Goal: Navigation & Orientation: Find specific page/section

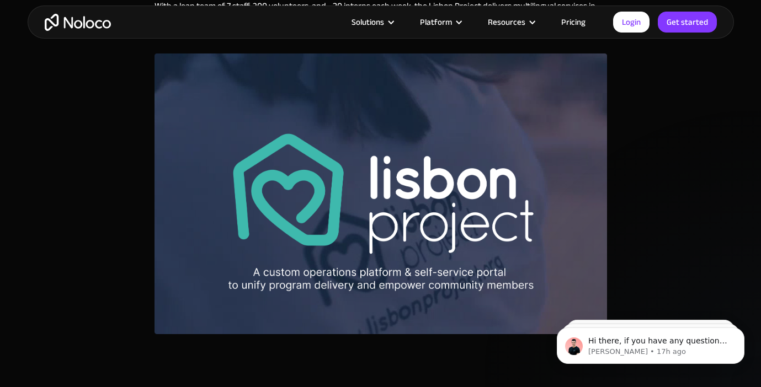
scroll to position [475, 0]
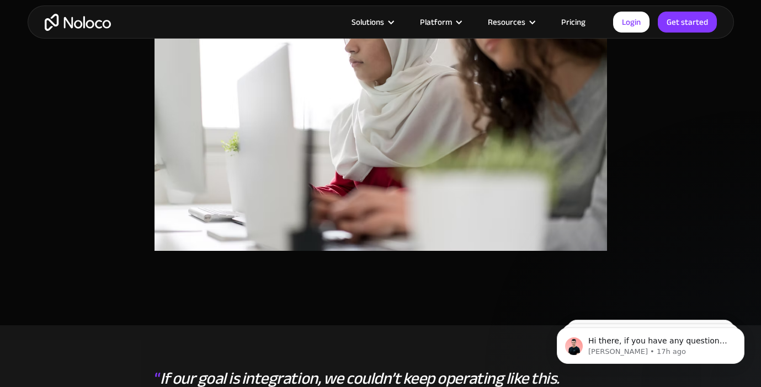
click at [664, 197] on div "The Challenge Despite its expanding impact, the Lisbon Project was held back by…" at bounding box center [381, 1] width 706 height 568
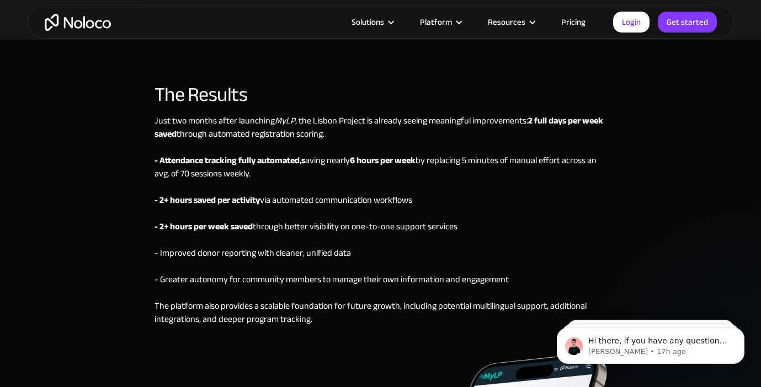
scroll to position [3332, 0]
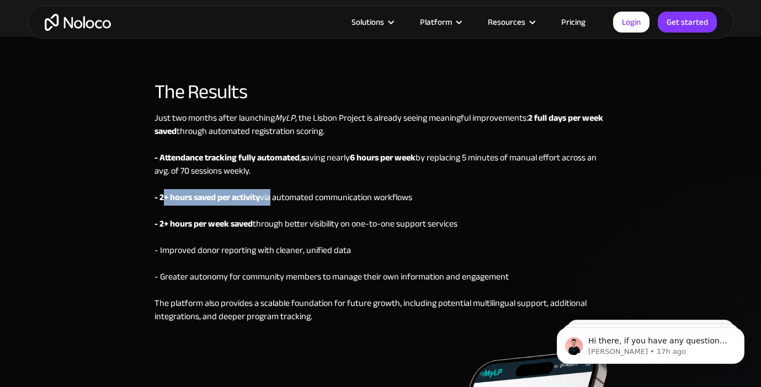
drag, startPoint x: 162, startPoint y: 172, endPoint x: 270, endPoint y: 176, distance: 107.7
click at [270, 176] on div "Just two months after launching MyLP , the Lisbon Project is already seeing mea…" at bounding box center [380, 230] width 452 height 239
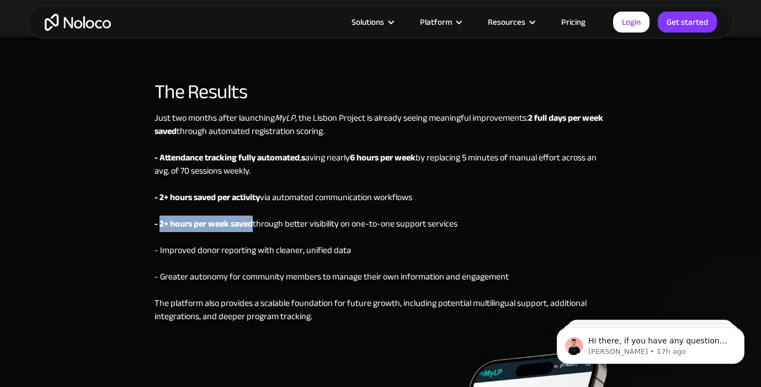
drag, startPoint x: 159, startPoint y: 200, endPoint x: 253, endPoint y: 200, distance: 93.2
click at [253, 200] on div "Just two months after launching MyLP , the Lisbon Project is already seeing mea…" at bounding box center [380, 230] width 452 height 239
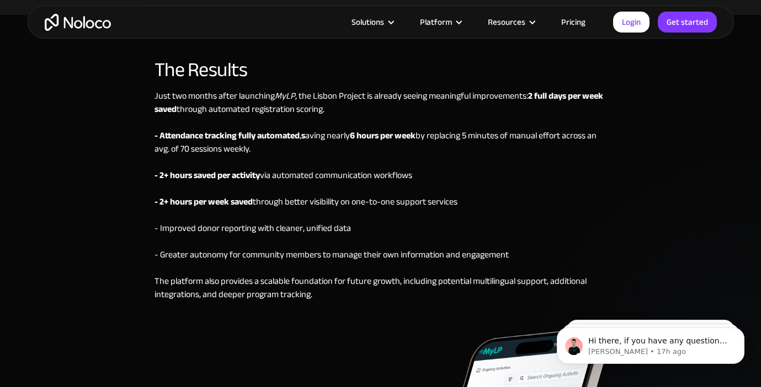
scroll to position [3361, 0]
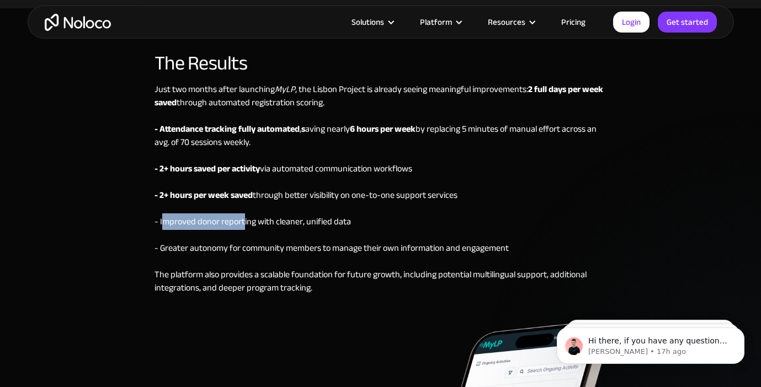
drag, startPoint x: 161, startPoint y: 198, endPoint x: 244, endPoint y: 201, distance: 82.8
click at [244, 201] on div "Just two months after launching MyLP , the Lisbon Project is already seeing mea…" at bounding box center [380, 202] width 452 height 239
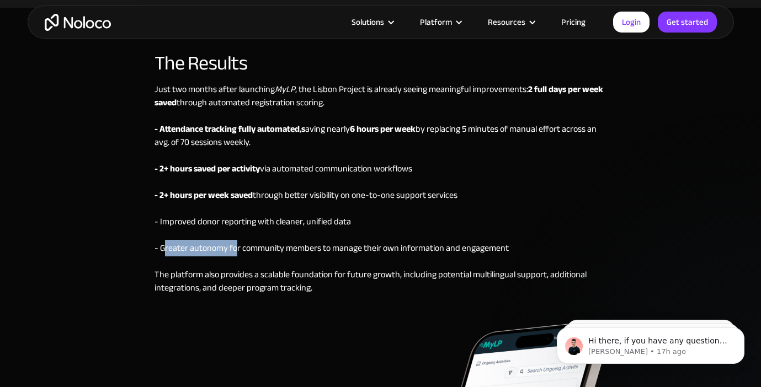
drag, startPoint x: 164, startPoint y: 227, endPoint x: 236, endPoint y: 228, distance: 71.2
click at [236, 227] on div "Just two months after launching MyLP , the Lisbon Project is already seeing mea…" at bounding box center [380, 202] width 452 height 239
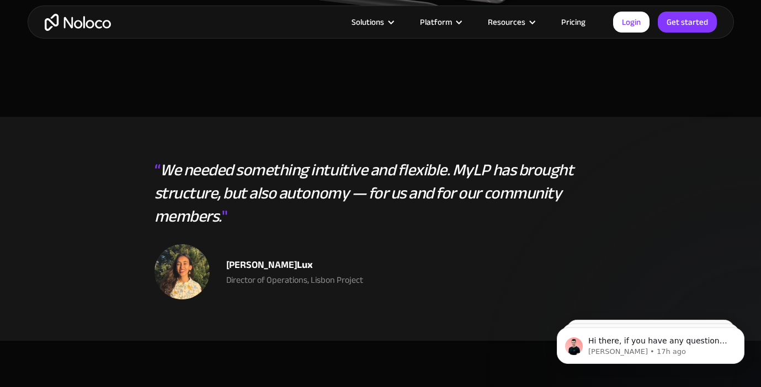
scroll to position [2428, 0]
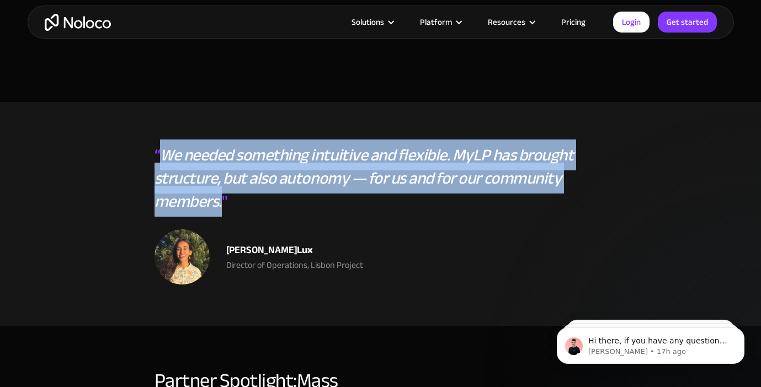
drag, startPoint x: 163, startPoint y: 131, endPoint x: 222, endPoint y: 181, distance: 77.1
click at [222, 181] on div "“ We needed something intuitive and flexible. MyLP has brought structure, but a…" at bounding box center [380, 186] width 452 height 86
copy em "We needed something intuitive and flexible. MyLP has brought structure, but als…"
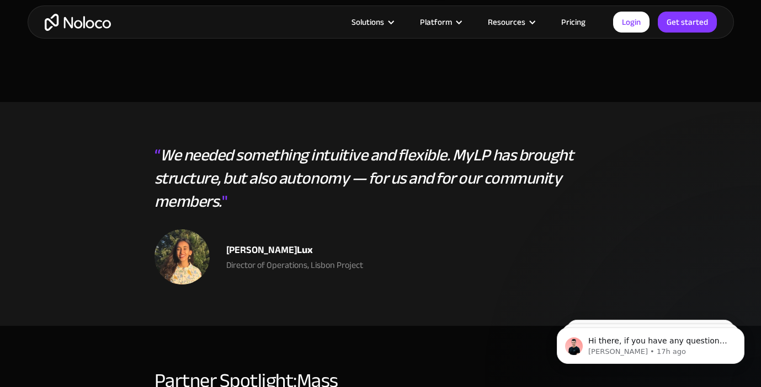
click at [240, 252] on div "Jodee Lux Director of Operations, Lisbon Project" at bounding box center [380, 256] width 452 height 55
click at [227, 259] on div "Director of Operations, Lisbon Project" at bounding box center [294, 265] width 137 height 13
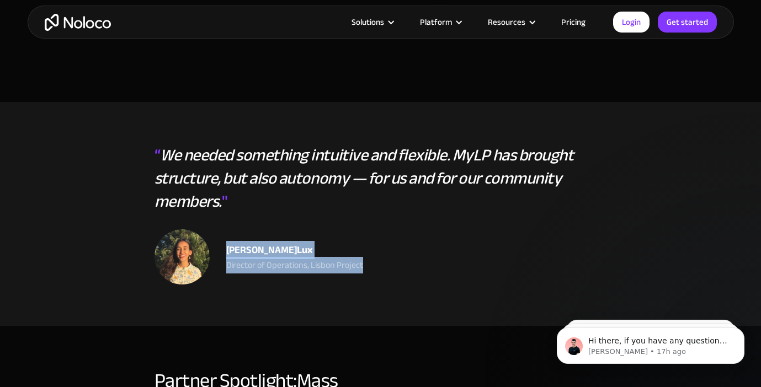
drag, startPoint x: 227, startPoint y: 227, endPoint x: 368, endPoint y: 242, distance: 142.0
click at [368, 242] on div "Jodee Lux Director of Operations, Lisbon Project" at bounding box center [380, 256] width 452 height 55
copy div "Jodee Lux Director of Operations, Lisbon Project"
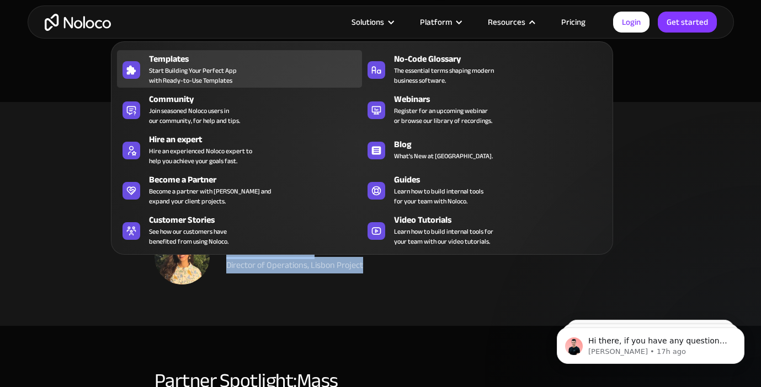
click at [214, 69] on span "Start Building Your Perfect App with Ready-to-Use Templates" at bounding box center [193, 76] width 88 height 20
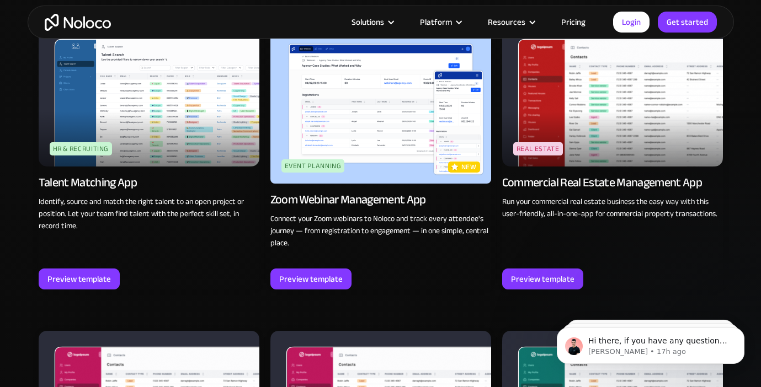
scroll to position [2267, 0]
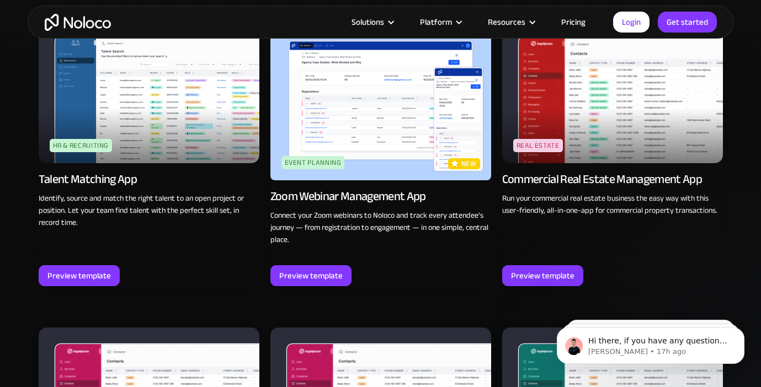
click at [376, 191] on div "Zoom Webinar Management App" at bounding box center [348, 196] width 156 height 15
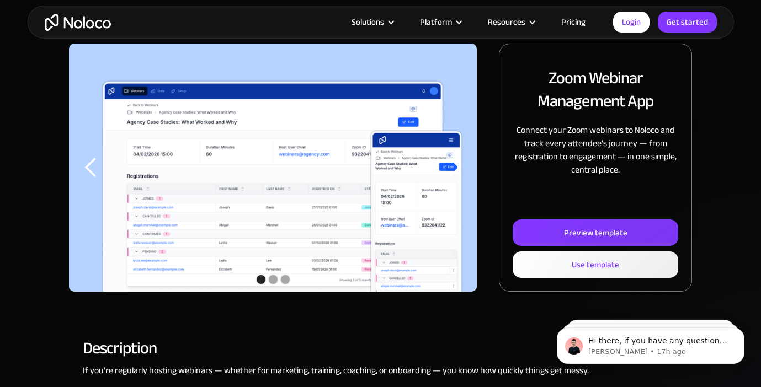
scroll to position [126, 0]
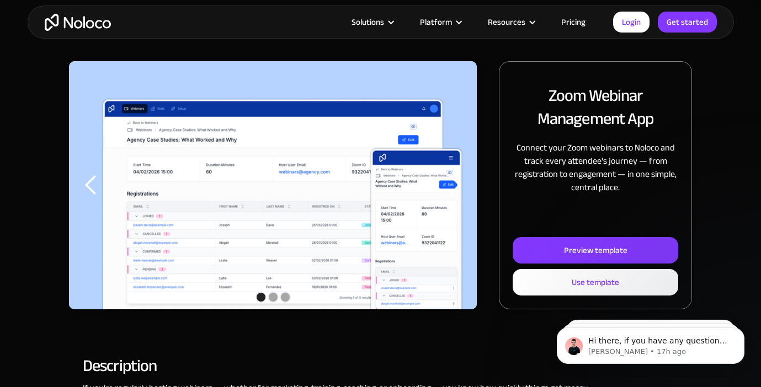
click at [91, 183] on div "previous slide" at bounding box center [91, 185] width 22 height 22
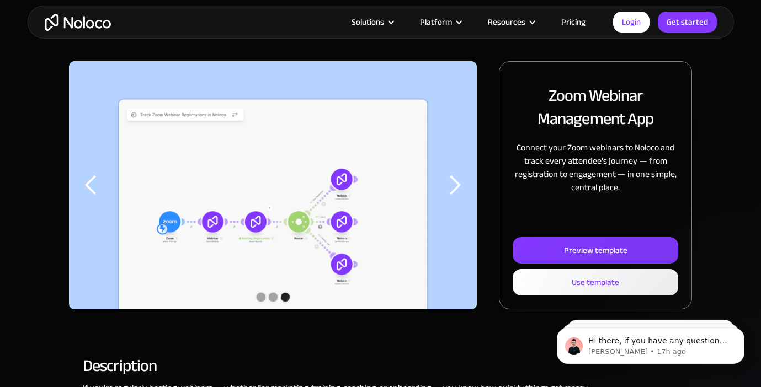
click at [94, 188] on div "previous slide" at bounding box center [91, 185] width 22 height 22
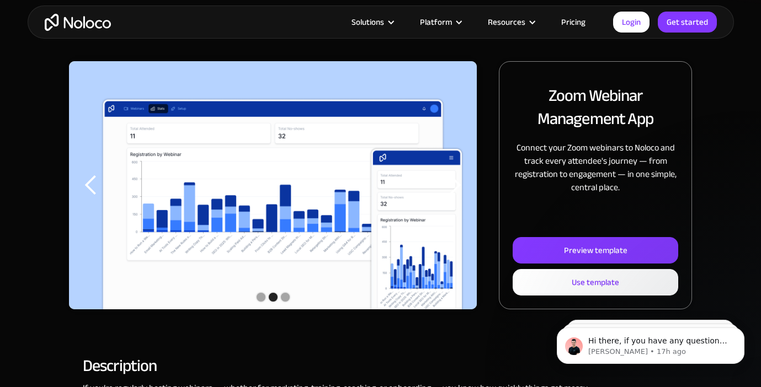
click at [94, 188] on div "previous slide" at bounding box center [91, 185] width 22 height 22
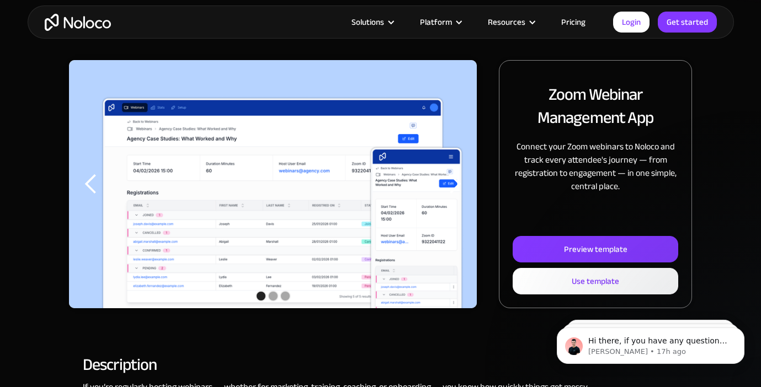
scroll to position [121, 0]
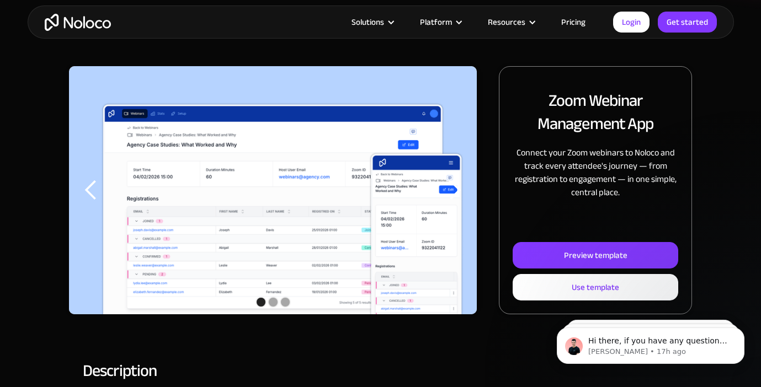
click at [452, 213] on div "next slide" at bounding box center [454, 190] width 44 height 248
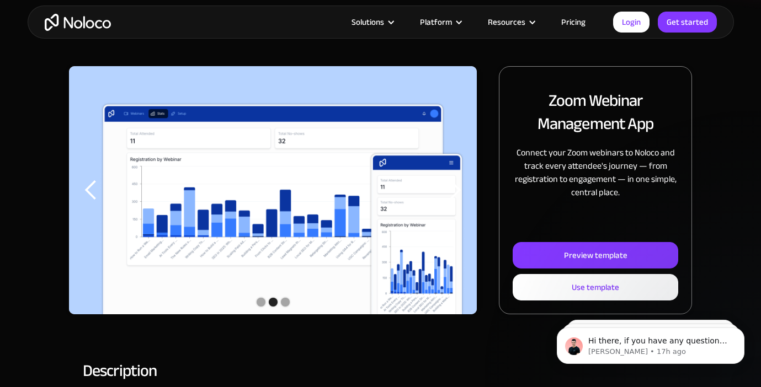
click at [452, 213] on div "next slide" at bounding box center [454, 190] width 44 height 248
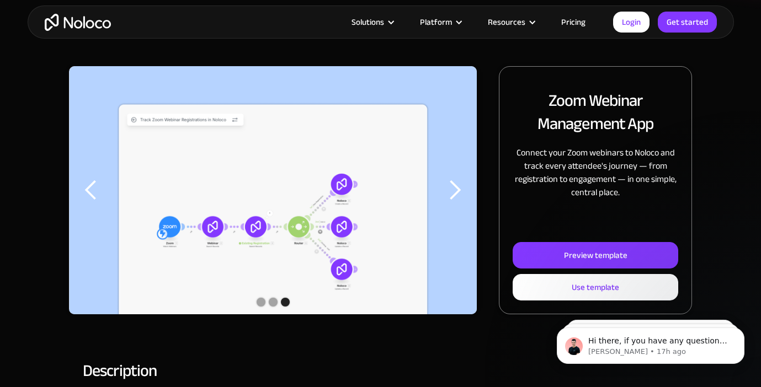
click at [452, 213] on div "next slide" at bounding box center [454, 190] width 44 height 248
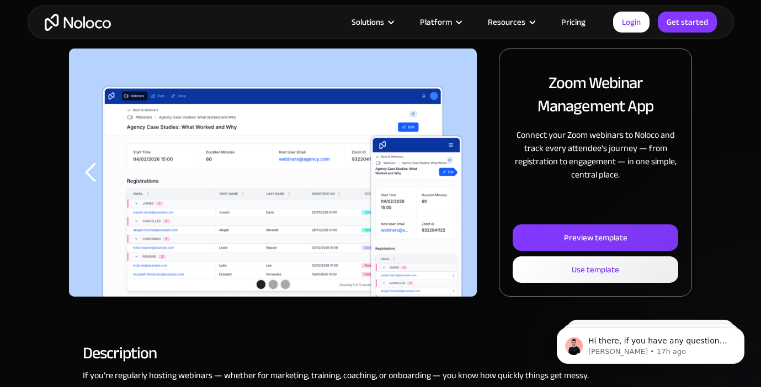
scroll to position [133, 0]
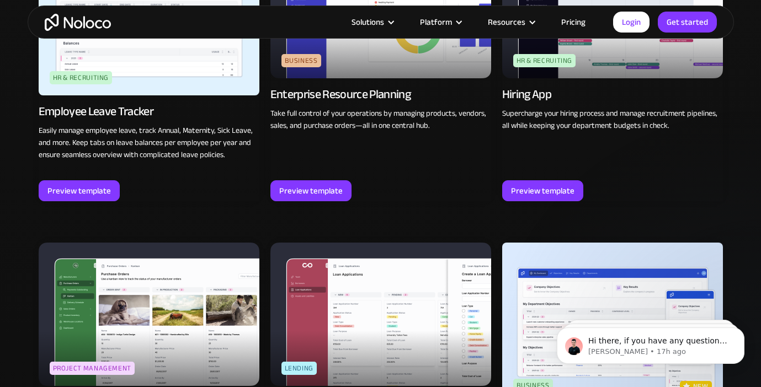
scroll to position [1432, 0]
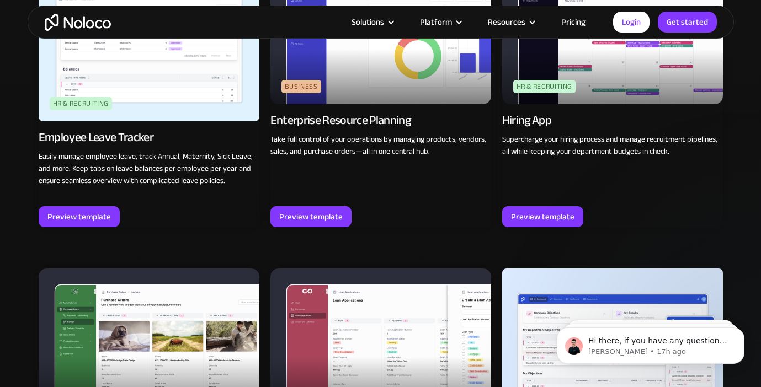
click at [598, 269] on img at bounding box center [612, 349] width 221 height 161
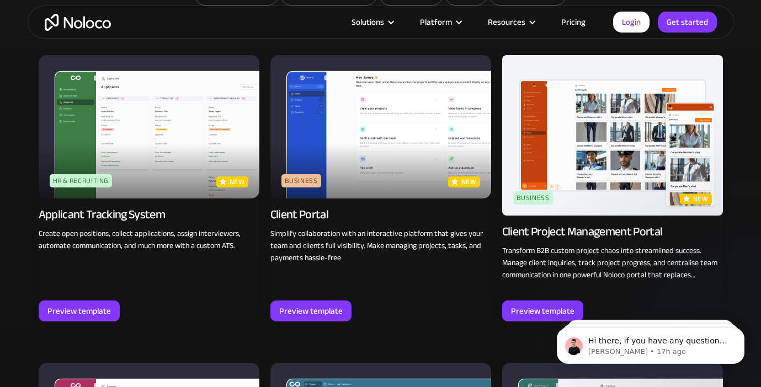
scroll to position [750, 0]
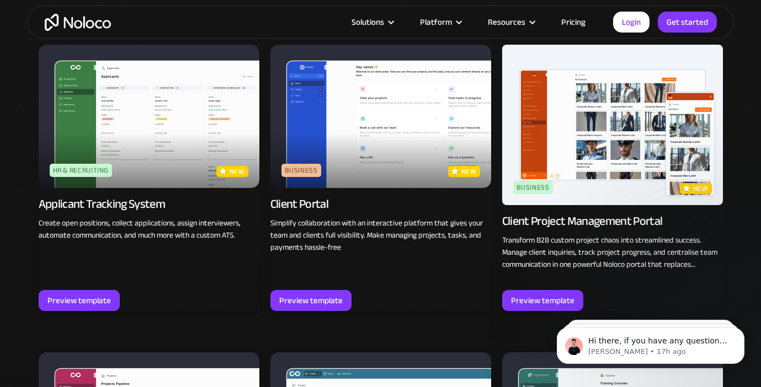
click at [635, 149] on img at bounding box center [612, 125] width 221 height 161
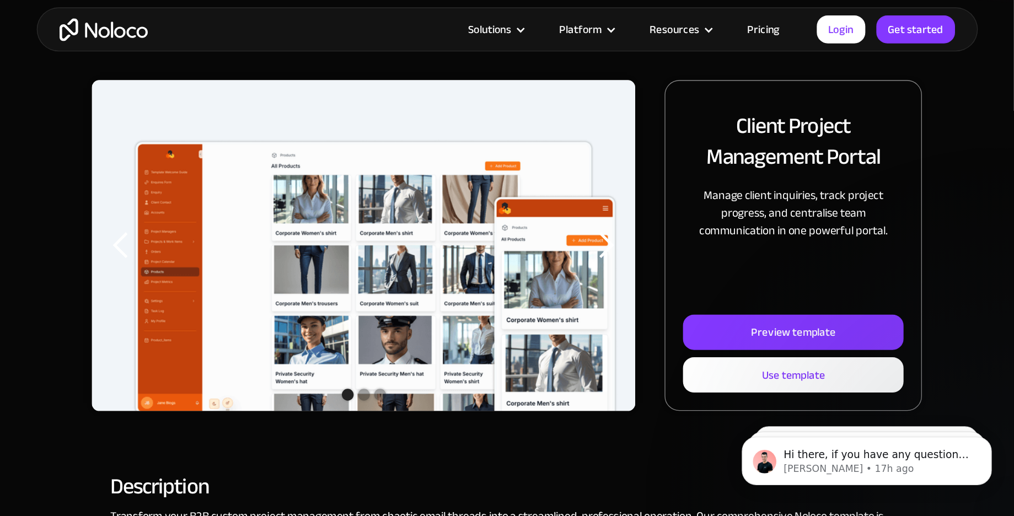
scroll to position [105, 0]
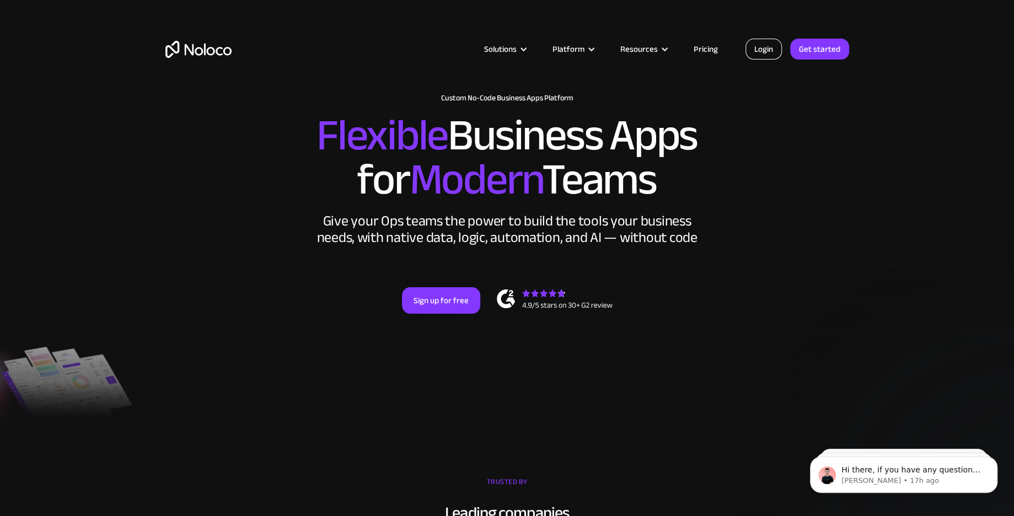
click at [766, 47] on link "Login" at bounding box center [764, 49] width 36 height 21
